Goal: Answer question/provide support: Share knowledge or assist other users

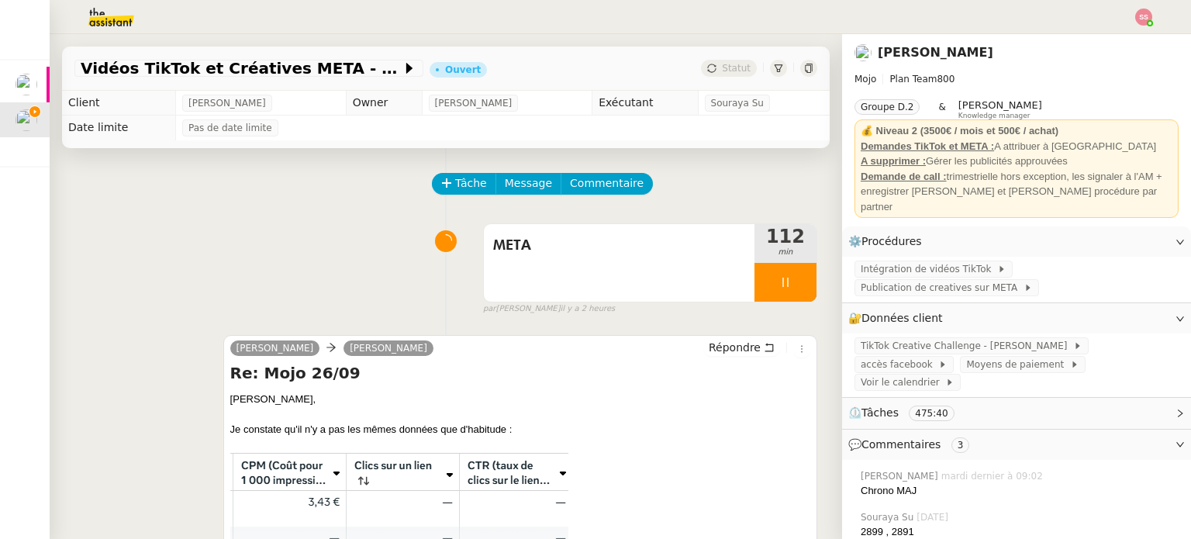
click at [1146, 18] on img at bounding box center [1143, 17] width 17 height 17
click at [1095, 34] on li "Suivi" at bounding box center [1102, 44] width 101 height 22
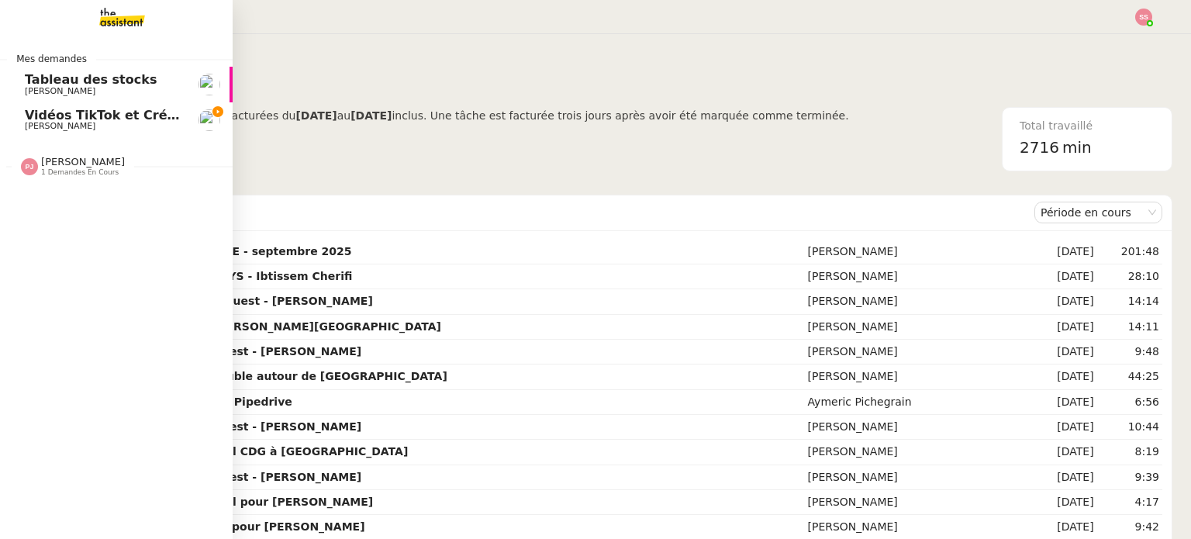
click at [53, 120] on span "Vidéos TikTok et Créatives META - septembre 2025" at bounding box center [202, 115] width 355 height 15
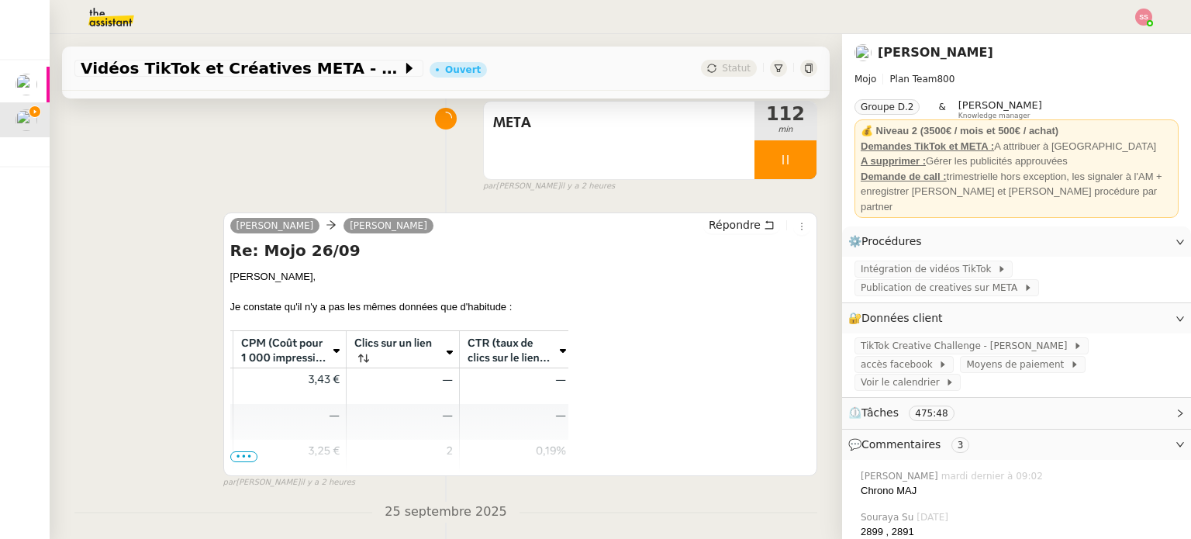
scroll to position [155, 0]
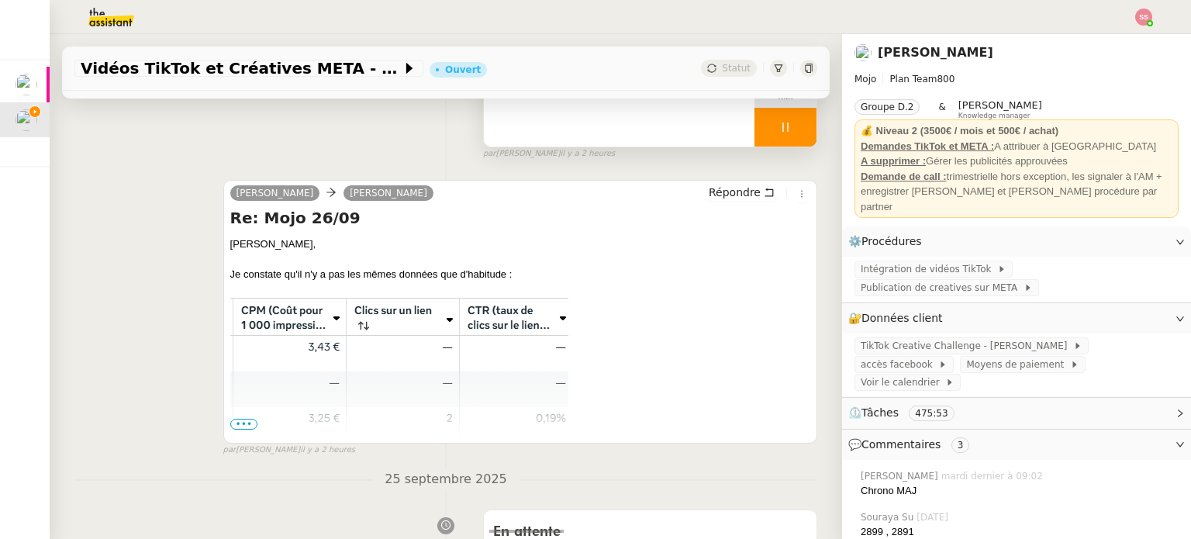
click at [788, 129] on div at bounding box center [786, 127] width 62 height 39
click at [788, 129] on button at bounding box center [801, 127] width 31 height 39
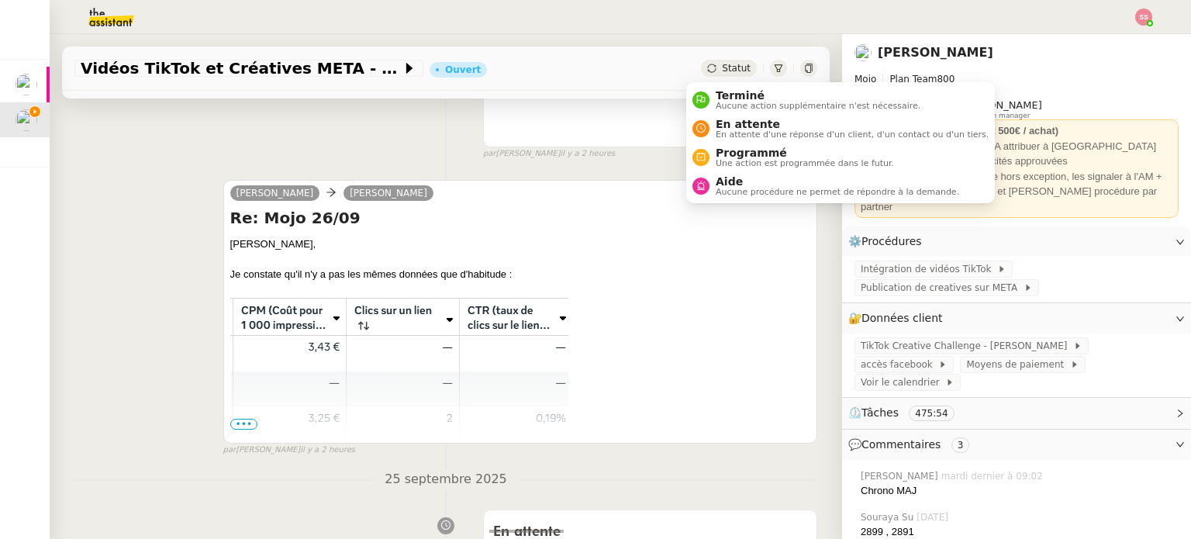
click at [704, 64] on div "Statut" at bounding box center [729, 68] width 56 height 17
click at [725, 177] on span "Aide" at bounding box center [838, 181] width 244 height 12
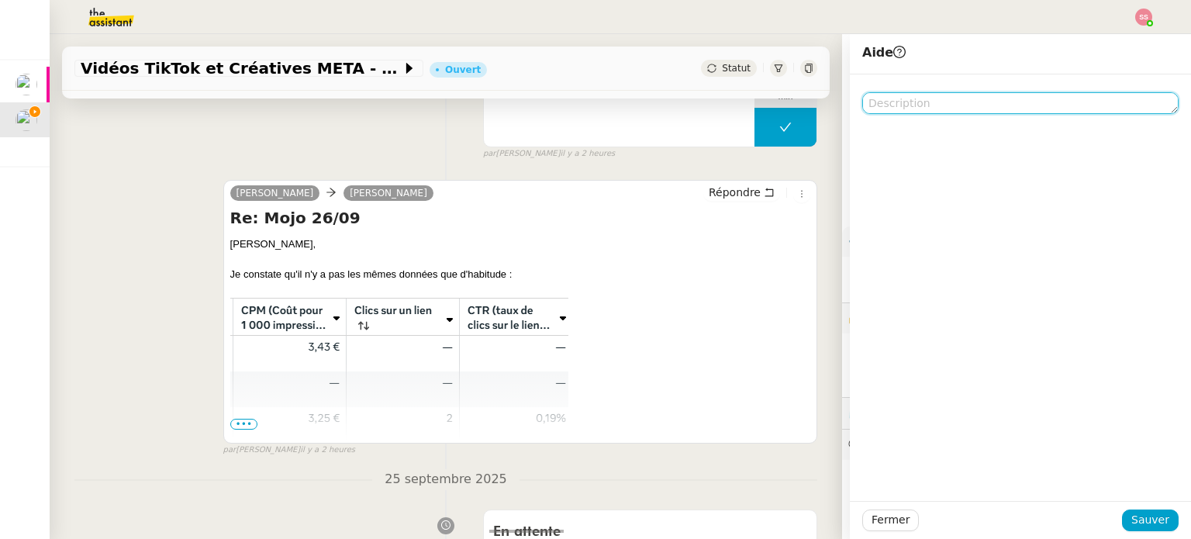
click at [971, 112] on textarea at bounding box center [1020, 103] width 316 height 22
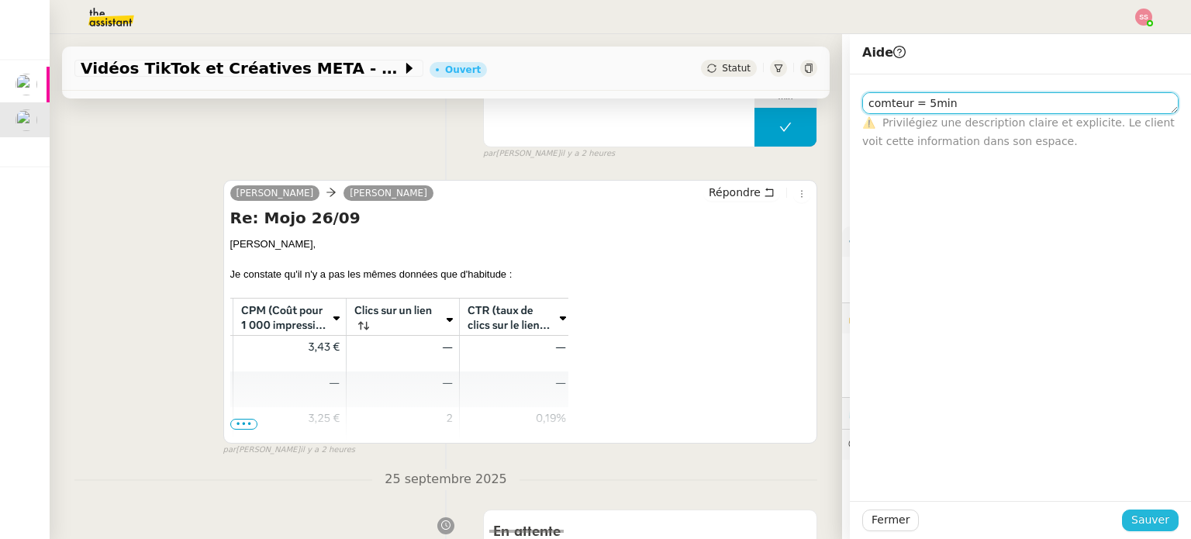
type textarea "comteur = 5min"
click at [1130, 530] on button "Sauver" at bounding box center [1150, 521] width 57 height 22
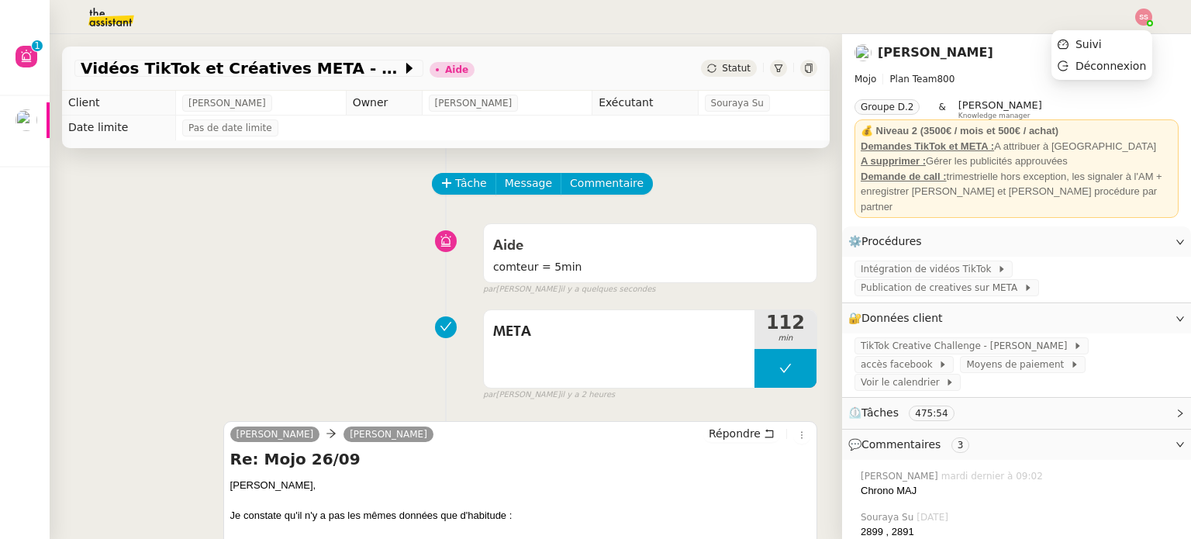
click at [1144, 14] on img at bounding box center [1143, 17] width 17 height 17
click at [1069, 47] on icon at bounding box center [1063, 45] width 11 height 10
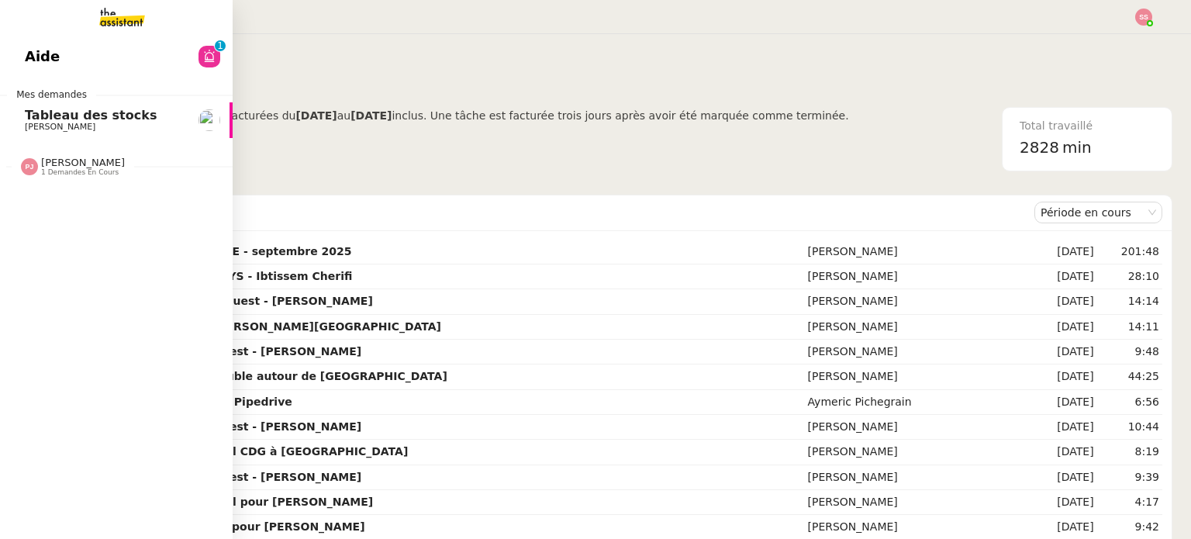
click at [73, 170] on span "1 demandes en cours" at bounding box center [80, 172] width 78 height 9
